Goal: Task Accomplishment & Management: Complete application form

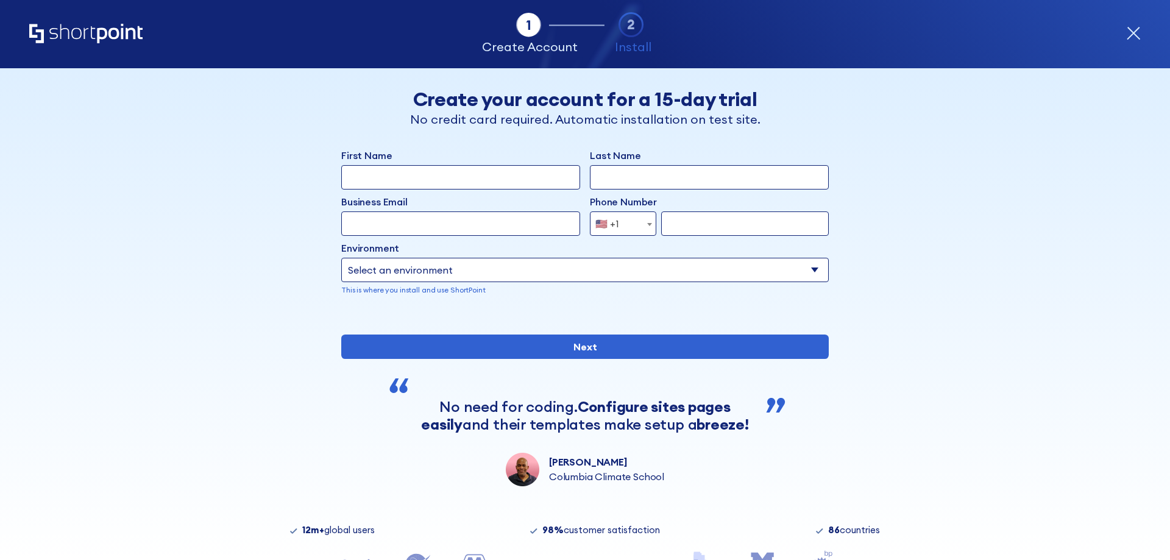
click at [439, 174] on input "First Name" at bounding box center [460, 177] width 239 height 24
type input "Bouchra"
type input "Bakach"
type input "[EMAIL_ADDRESS][DOMAIN_NAME]"
select select "+1"
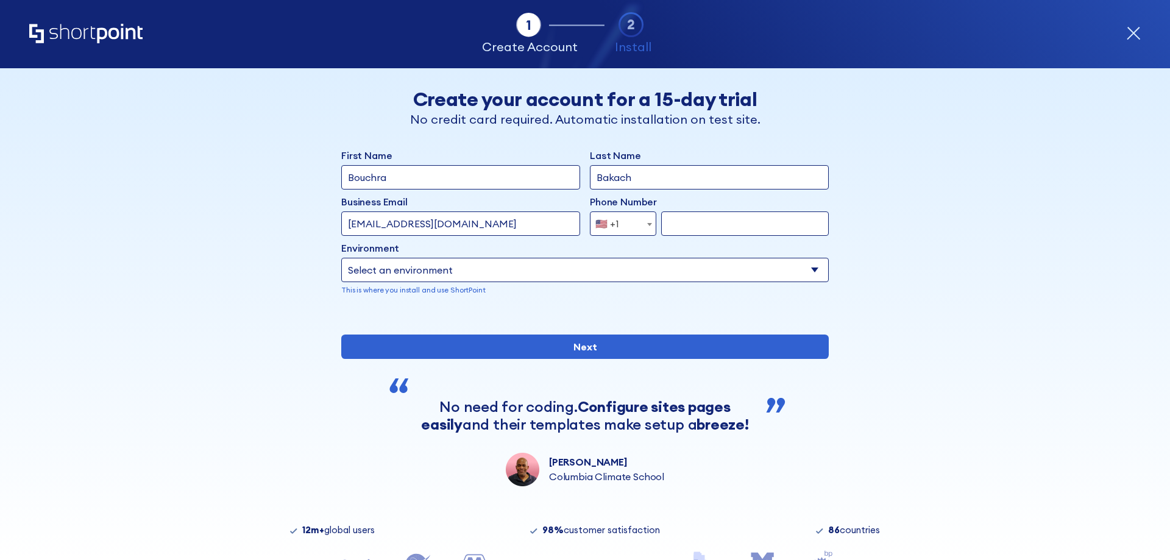
type input "7133989470"
click at [393, 224] on input "[EMAIL_ADDRESS][DOMAIN_NAME]" at bounding box center [460, 224] width 239 height 24
click at [382, 224] on input "[EMAIL_ADDRESS][DOMAIN_NAME]" at bounding box center [460, 224] width 239 height 24
click at [383, 224] on input "[EMAIL_ADDRESS][DOMAIN_NAME]" at bounding box center [460, 224] width 239 height 24
drag, startPoint x: 405, startPoint y: 226, endPoint x: 497, endPoint y: 224, distance: 92.1
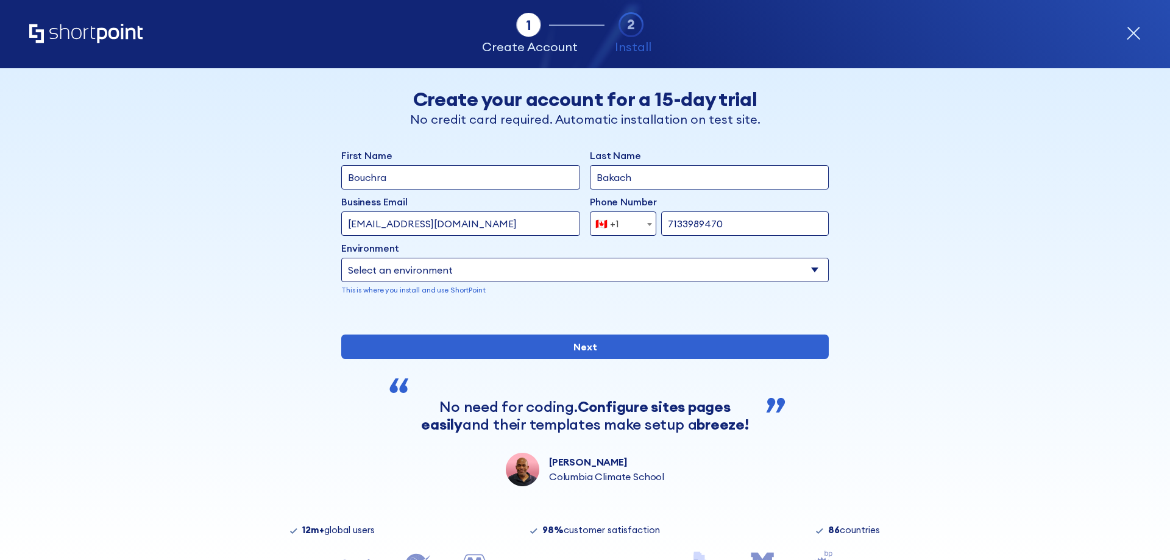
click at [493, 226] on input "[EMAIL_ADDRESS][DOMAIN_NAME]" at bounding box center [460, 224] width 239 height 24
type input "[EMAIL_ADDRESS][DOMAIN_NAME]"
click at [668, 301] on div "First Name [PERSON_NAME] Last Name Bakach Business Email Invalid Email Address …" at bounding box center [585, 231] width 488 height 167
click at [543, 273] on select "Select an environment Microsoft 365 SharePoint Online SharePoint 2019 (On-Premi…" at bounding box center [585, 270] width 488 height 24
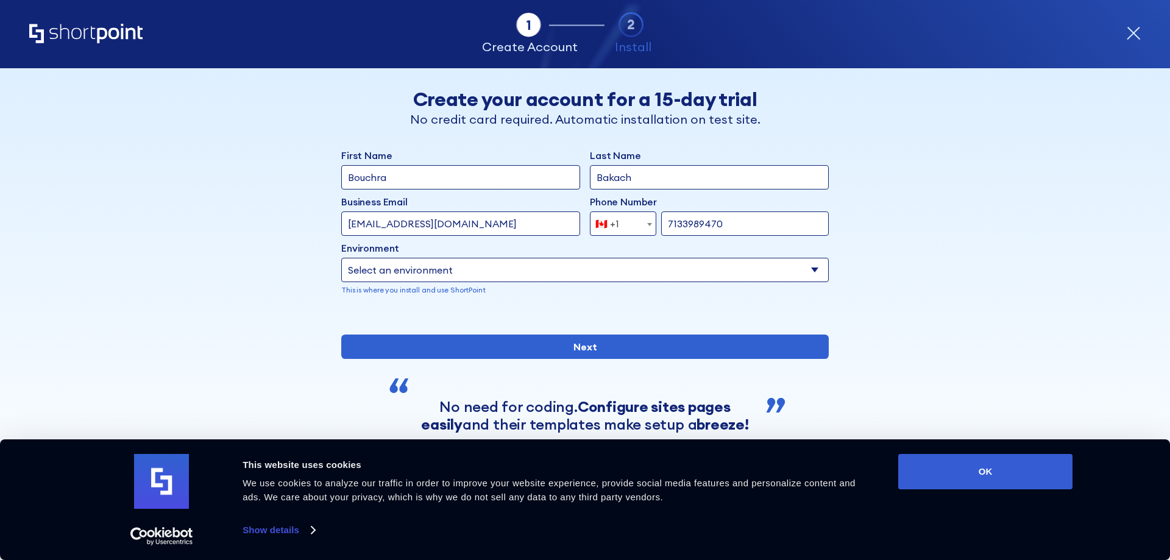
select select "Microsoft 365"
click at [341, 258] on select "Select an environment Microsoft 365 SharePoint Online SharePoint 2019 (On-Premi…" at bounding box center [585, 270] width 488 height 24
click at [647, 220] on span "form" at bounding box center [650, 224] width 12 height 24
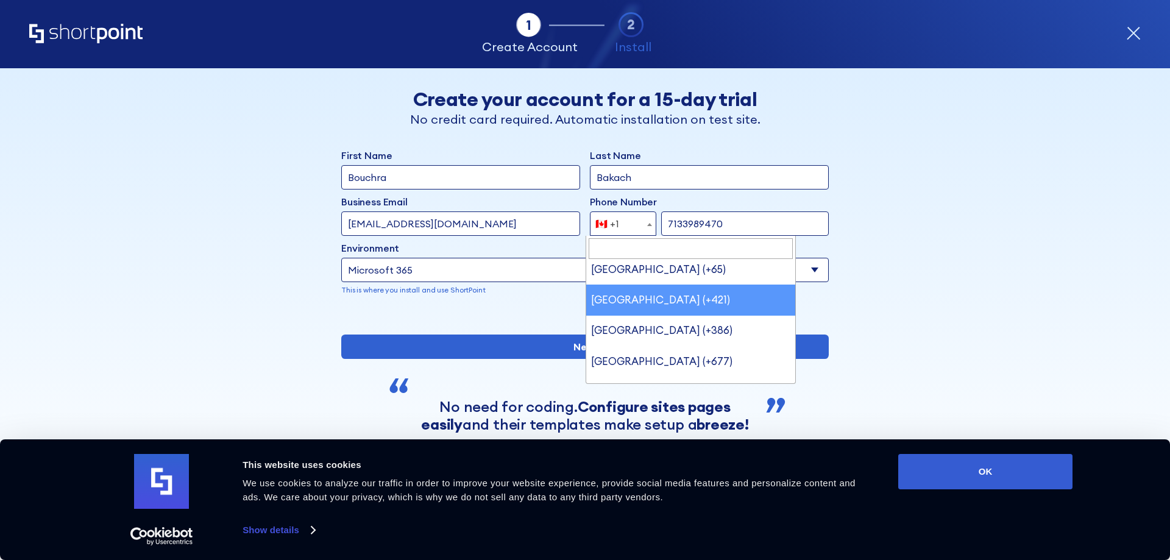
scroll to position [5834, 0]
